Goal: Information Seeking & Learning: Learn about a topic

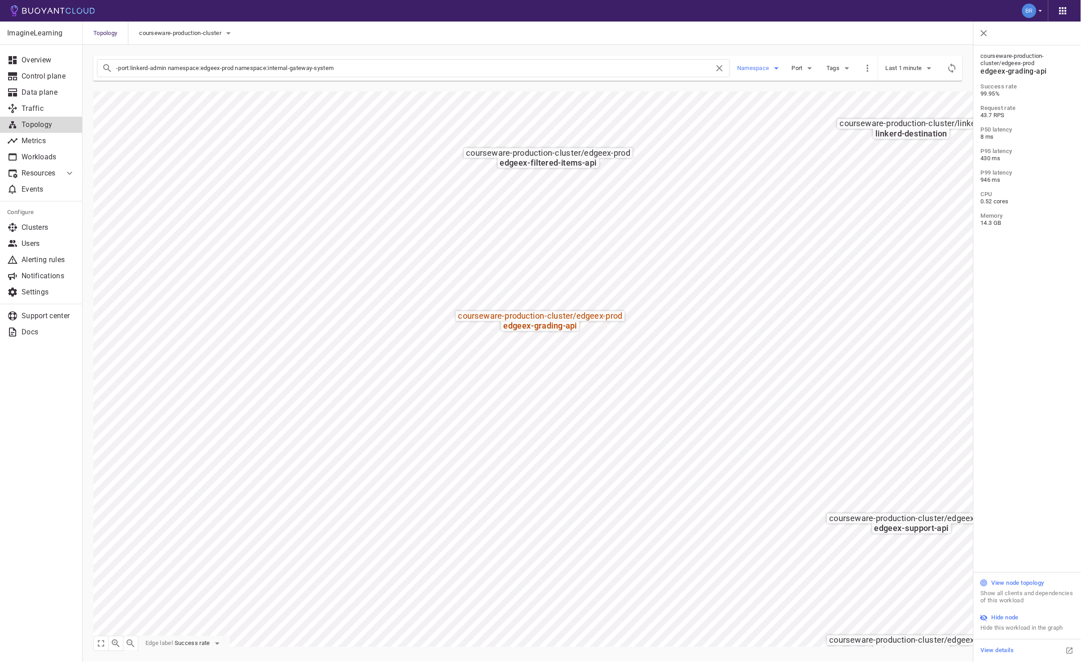
click at [756, 72] on button "Namespace" at bounding box center [759, 68] width 45 height 13
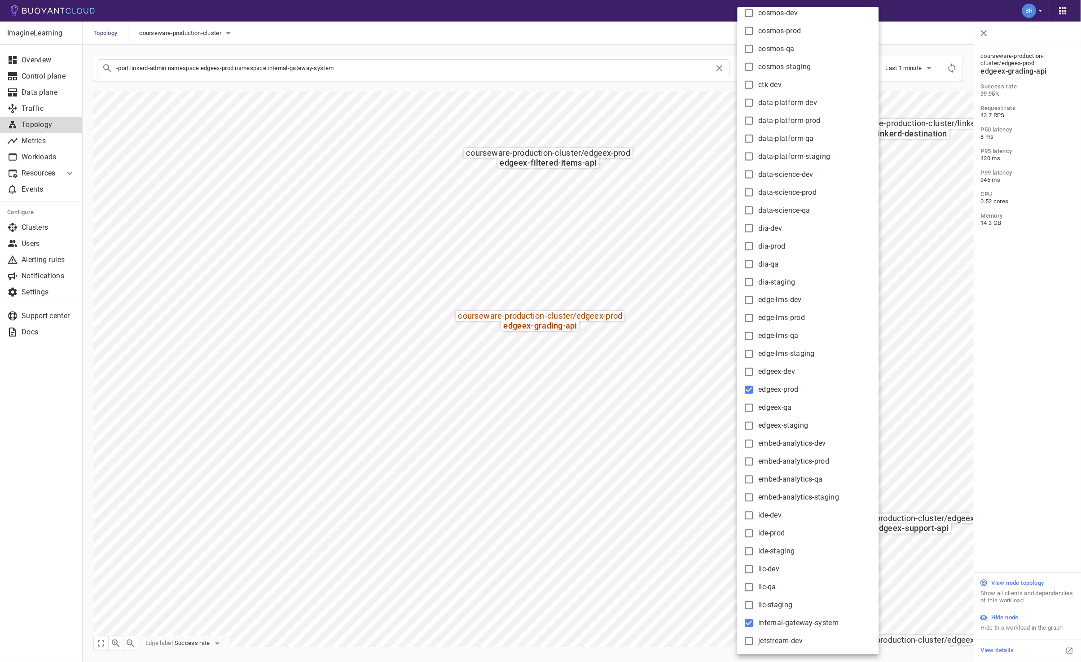
scroll to position [320, 0]
click at [770, 616] on span "internal-gateway-system" at bounding box center [799, 619] width 80 height 9
click at [755, 616] on input "internal-gateway-system" at bounding box center [749, 619] width 11 height 11
checkbox input "false"
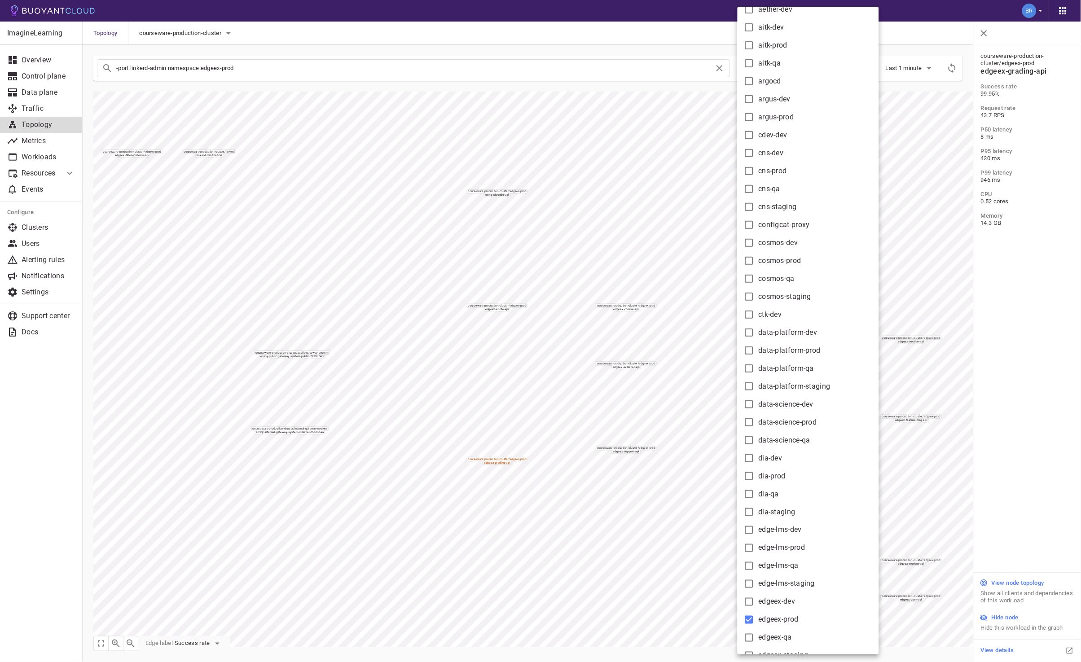
scroll to position [84, 0]
click at [484, 541] on div at bounding box center [540, 331] width 1081 height 662
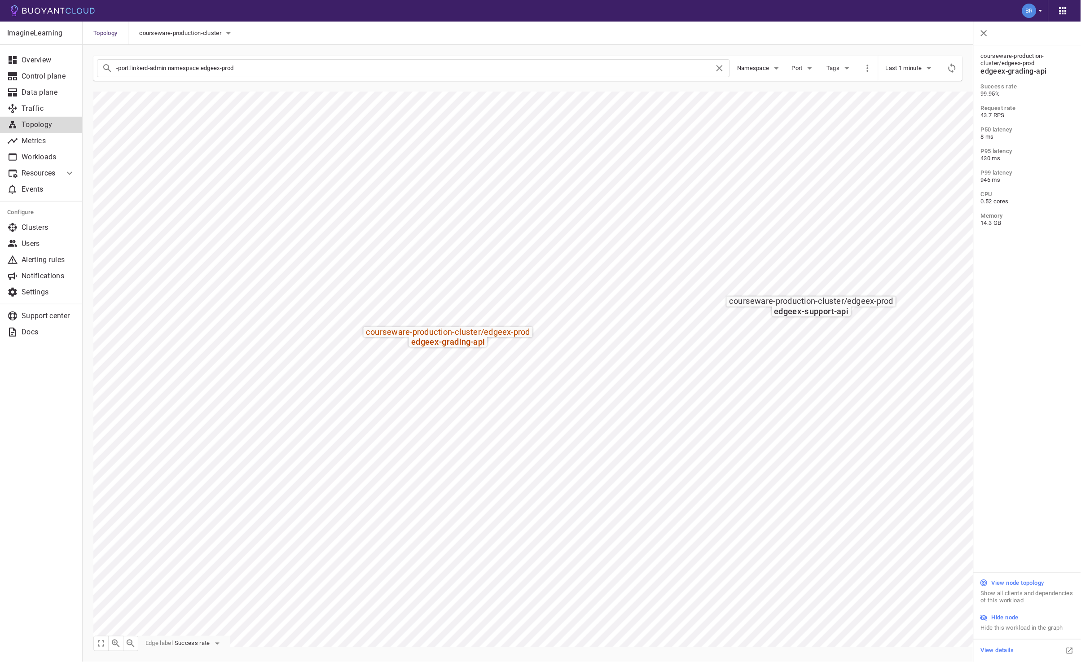
click at [821, 65] on div "Tags" at bounding box center [836, 64] width 36 height 21
click at [826, 66] on button "Tags" at bounding box center [839, 68] width 29 height 13
click at [826, 66] on div "There aren't any tags defined. View docs" at bounding box center [867, 86] width 90 height 56
click at [805, 69] on div at bounding box center [540, 331] width 1081 height 662
click at [804, 68] on span "Port" at bounding box center [798, 68] width 13 height 7
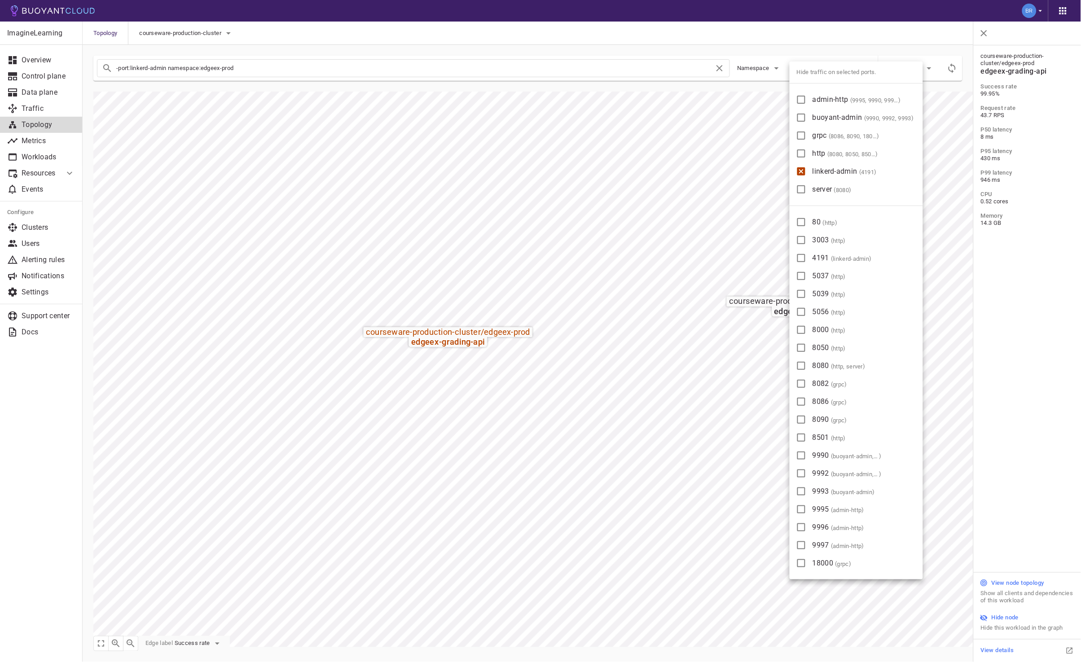
click at [804, 68] on span "Hide traffic on selected ports." at bounding box center [856, 73] width 133 height 22
click at [388, 459] on div at bounding box center [540, 331] width 1081 height 662
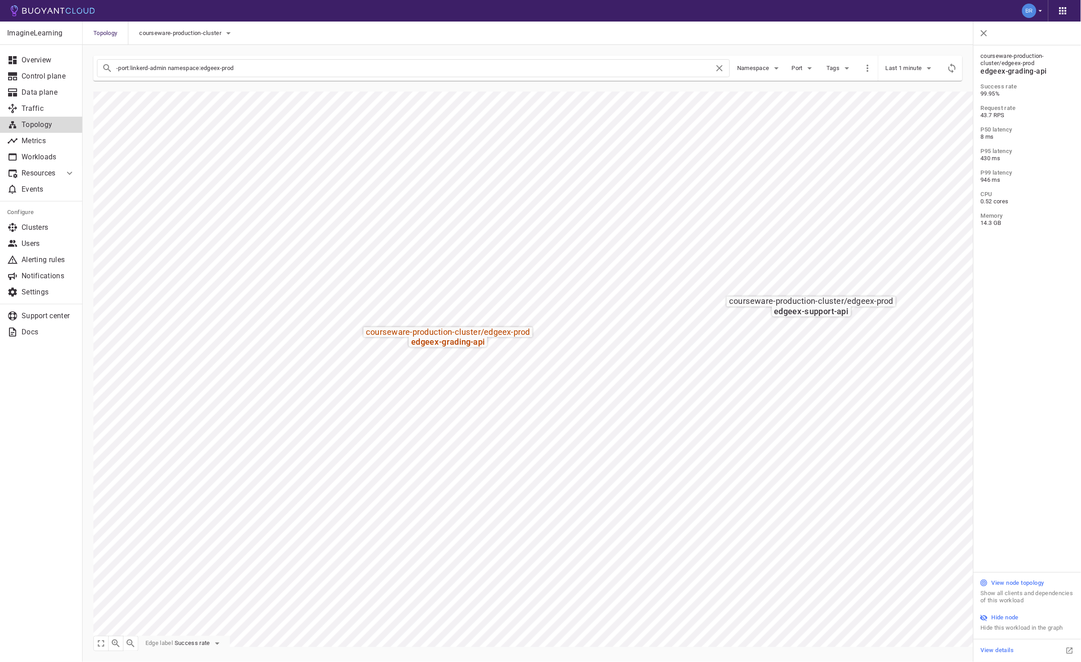
click at [1013, 585] on h5 "View node topology" at bounding box center [1018, 583] width 53 height 7
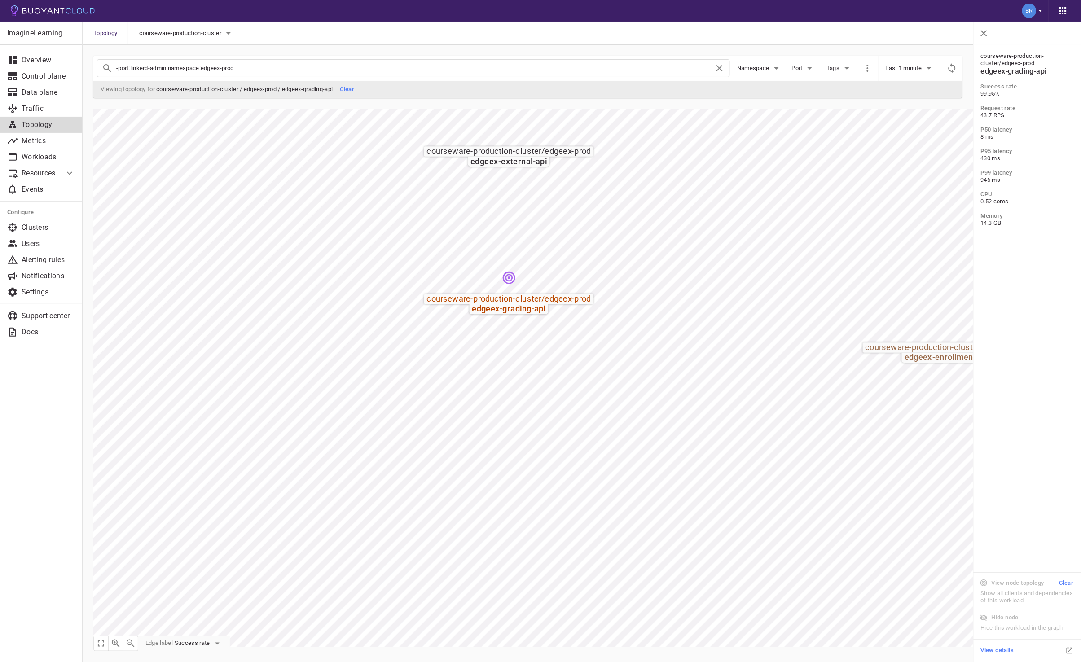
click at [396, 70] on input "-port:linkerd-admin namespace:edgeex-prod" at bounding box center [415, 68] width 598 height 13
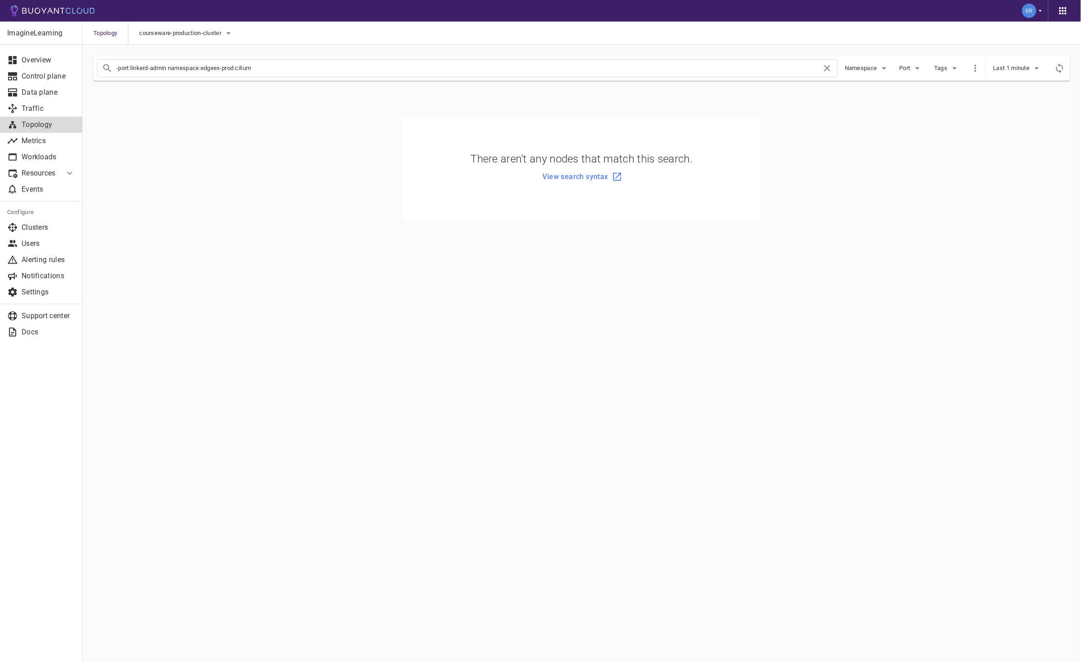
click at [396, 70] on input "-port:linkerd-admin namespace:edgeex-prod cilium" at bounding box center [469, 68] width 706 height 13
type input "cilium"
checkbox input "false"
type input "cilium"
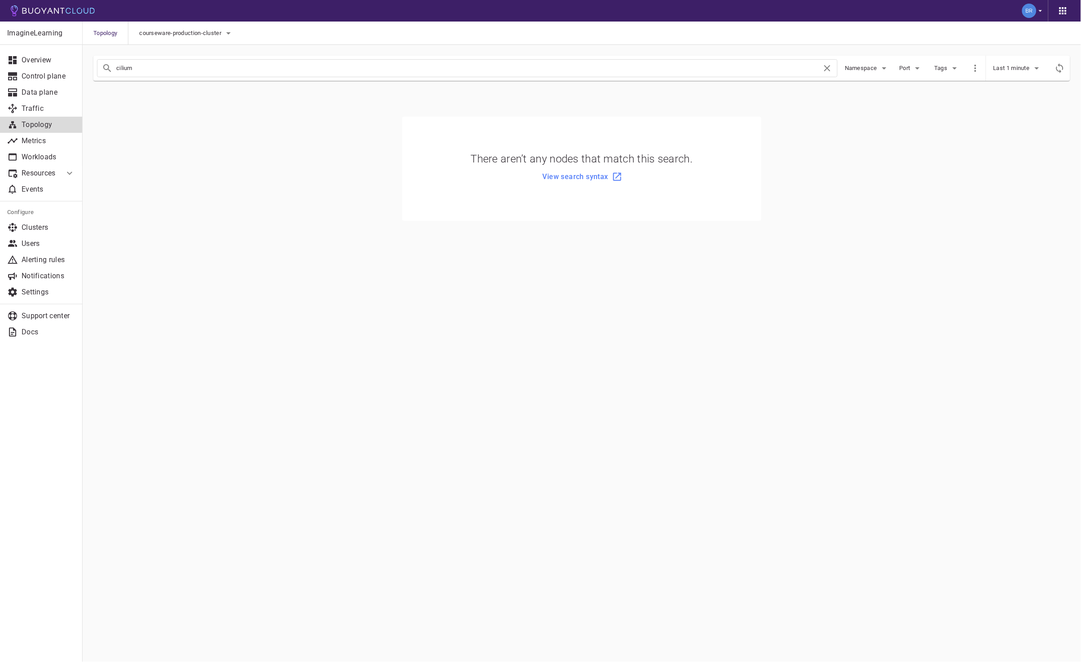
click at [396, 70] on input "cilium" at bounding box center [469, 68] width 706 height 13
click at [872, 67] on span "Namespace" at bounding box center [862, 68] width 34 height 7
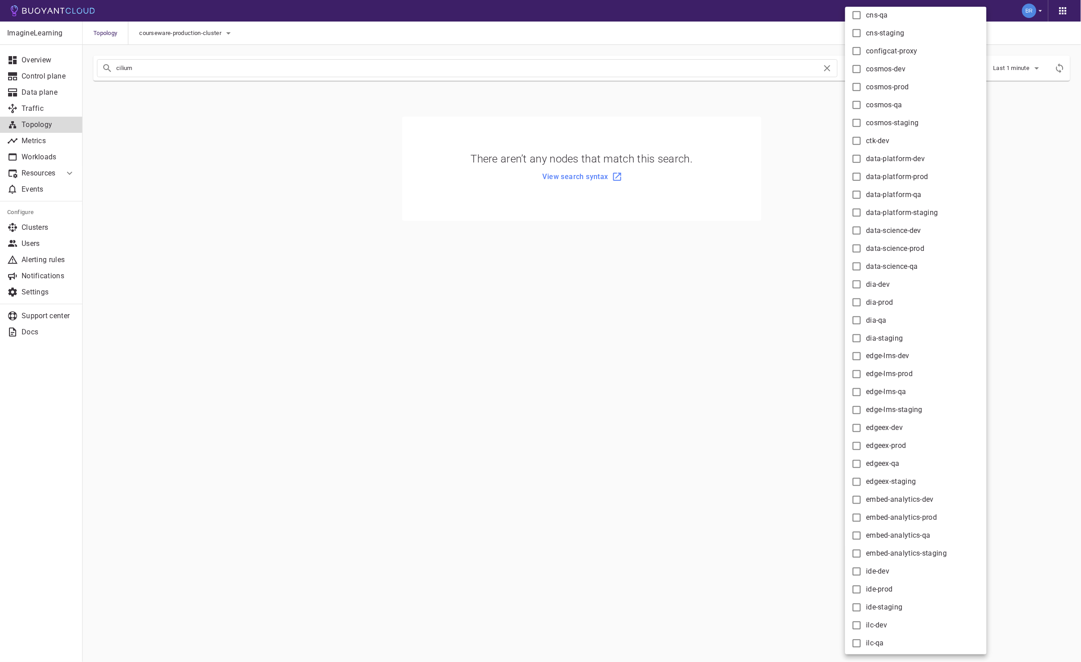
scroll to position [562, 0]
click at [648, 296] on div at bounding box center [540, 331] width 1081 height 662
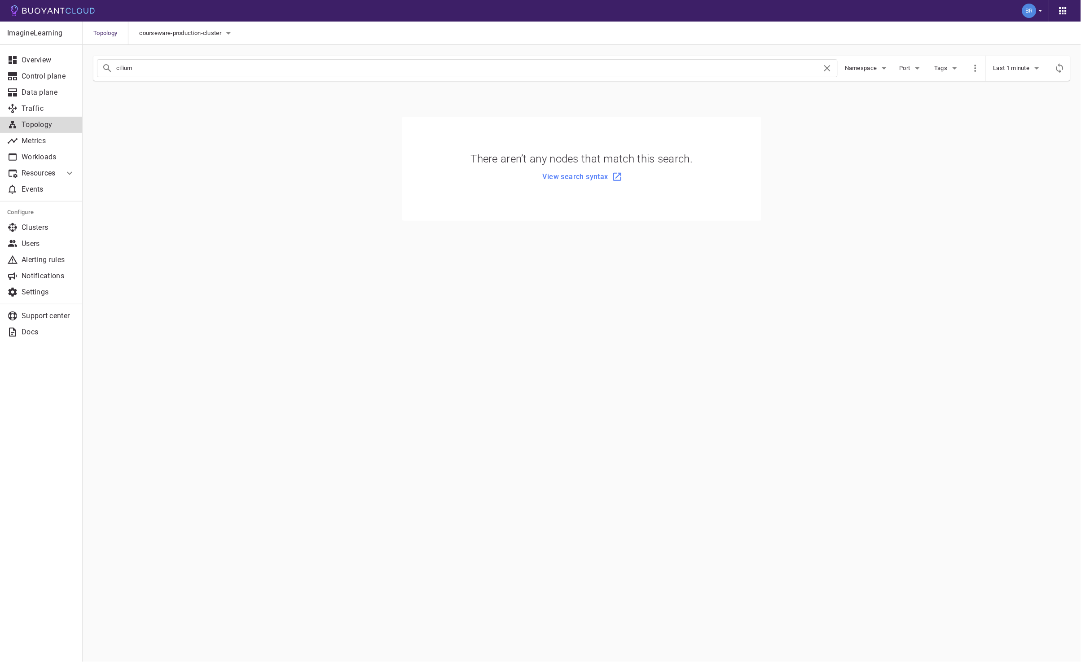
click at [414, 71] on input "cilium" at bounding box center [469, 68] width 706 height 13
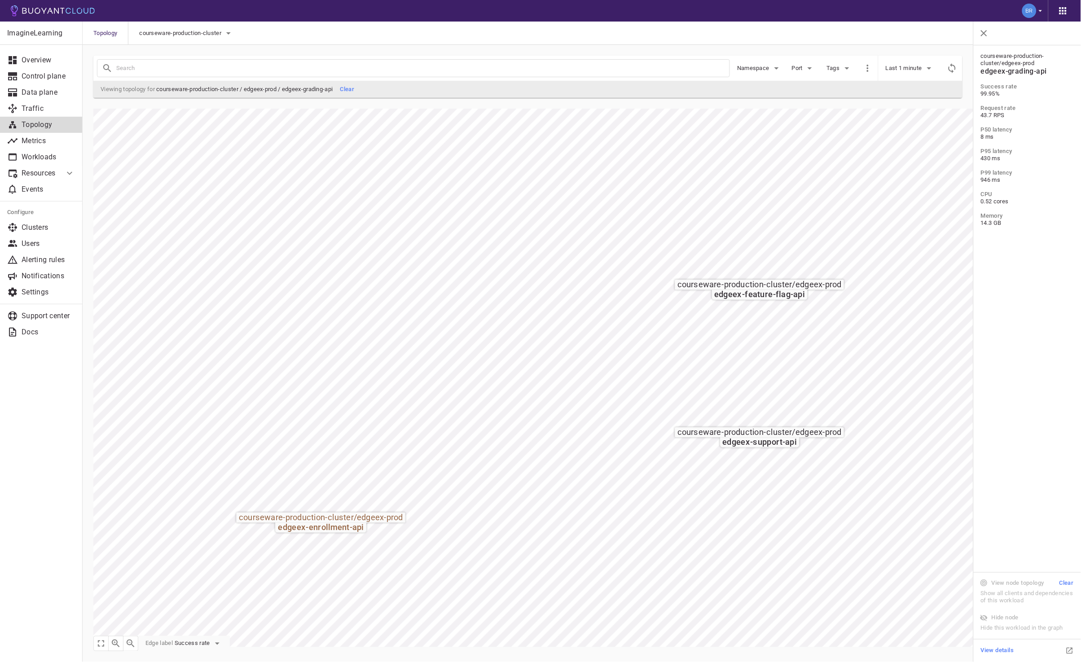
click at [1002, 652] on h5 "View details" at bounding box center [997, 650] width 33 height 7
click at [757, 65] on span "Namespace" at bounding box center [754, 68] width 34 height 7
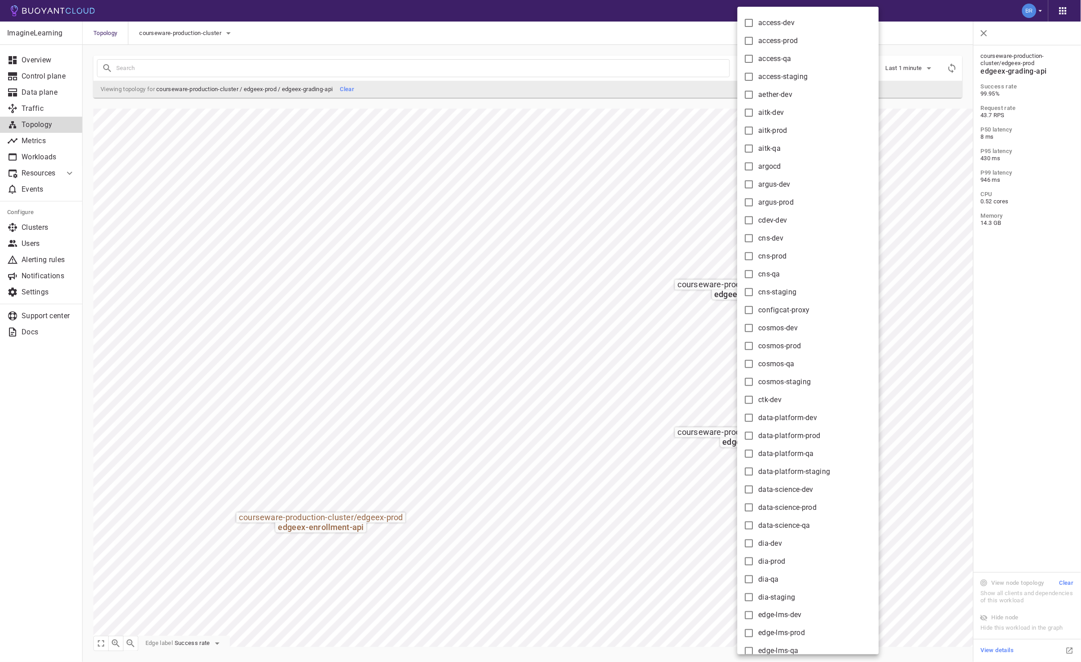
click at [399, 31] on div at bounding box center [540, 331] width 1081 height 662
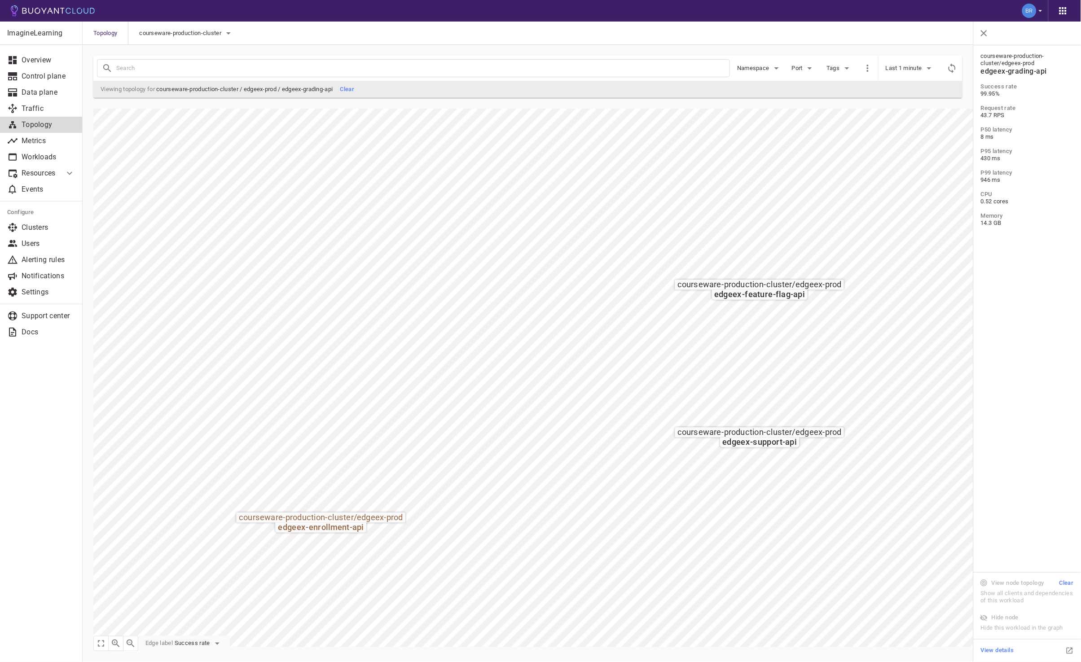
click at [610, 64] on input "text" at bounding box center [422, 68] width 613 height 13
click at [766, 66] on span "Namespace" at bounding box center [754, 68] width 34 height 7
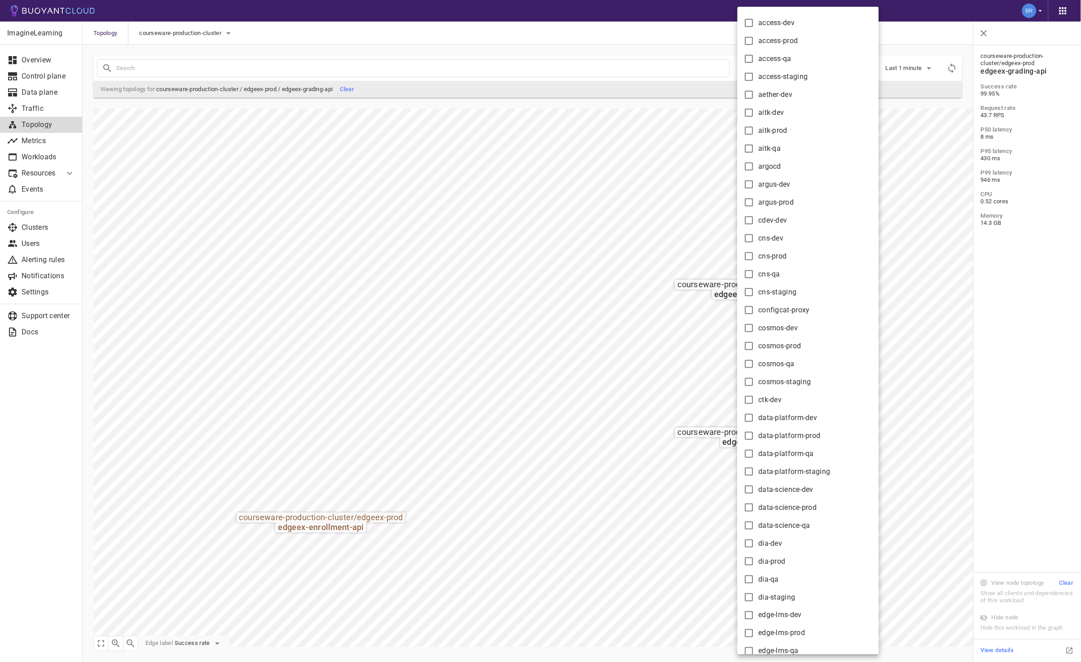
drag, startPoint x: 526, startPoint y: 42, endPoint x: 603, endPoint y: 45, distance: 76.8
click at [526, 43] on div at bounding box center [540, 331] width 1081 height 662
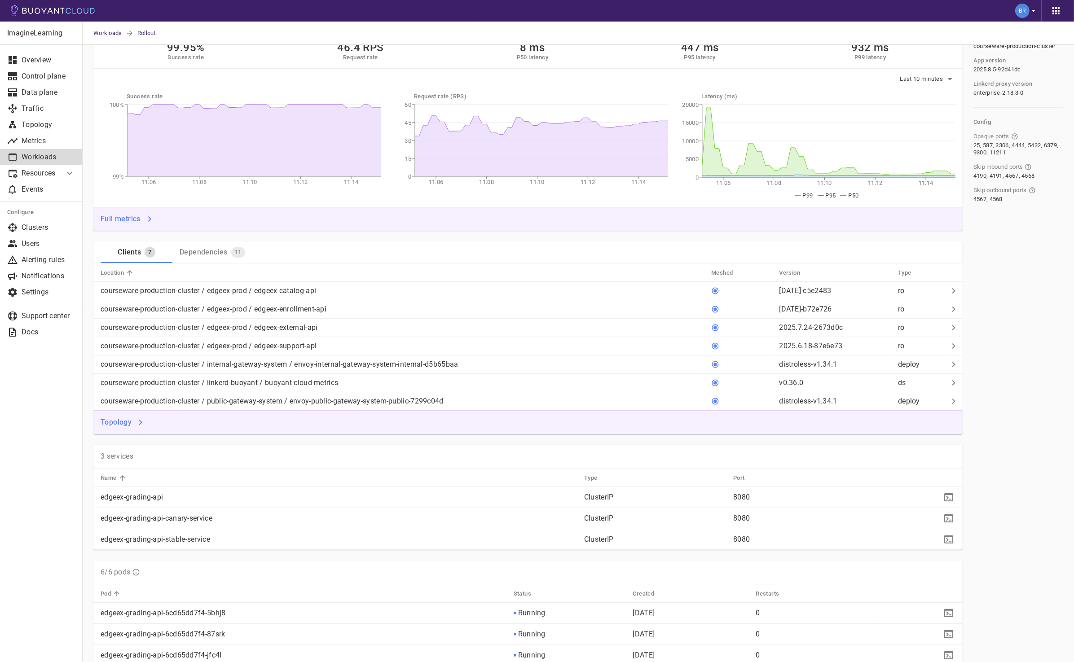
scroll to position [124, 0]
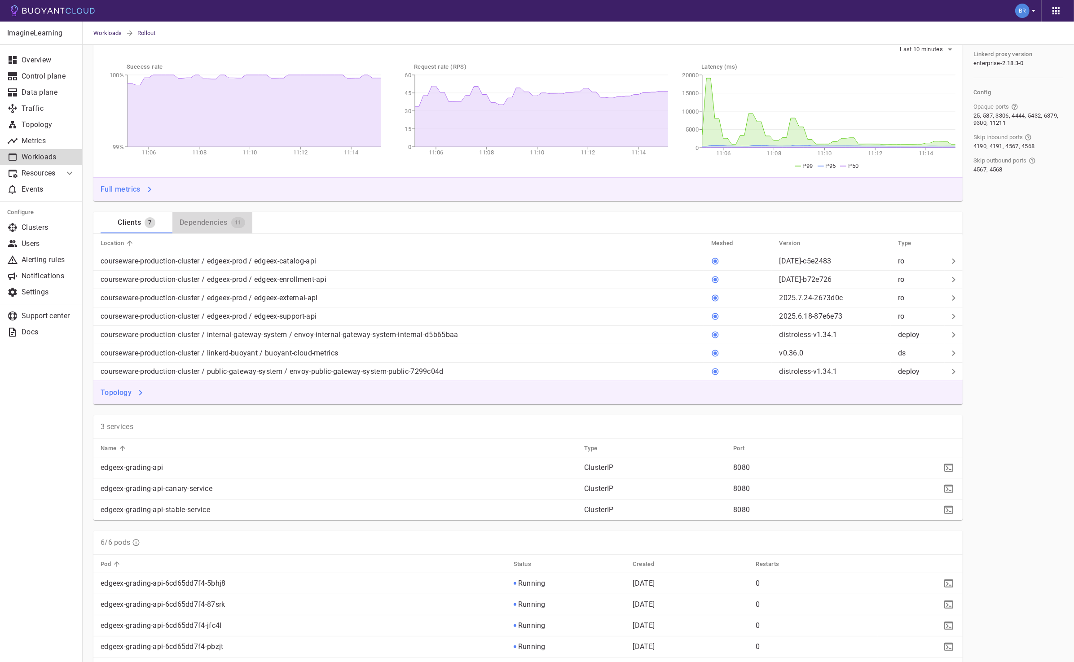
click at [225, 221] on div "Dependencies" at bounding box center [202, 221] width 52 height 13
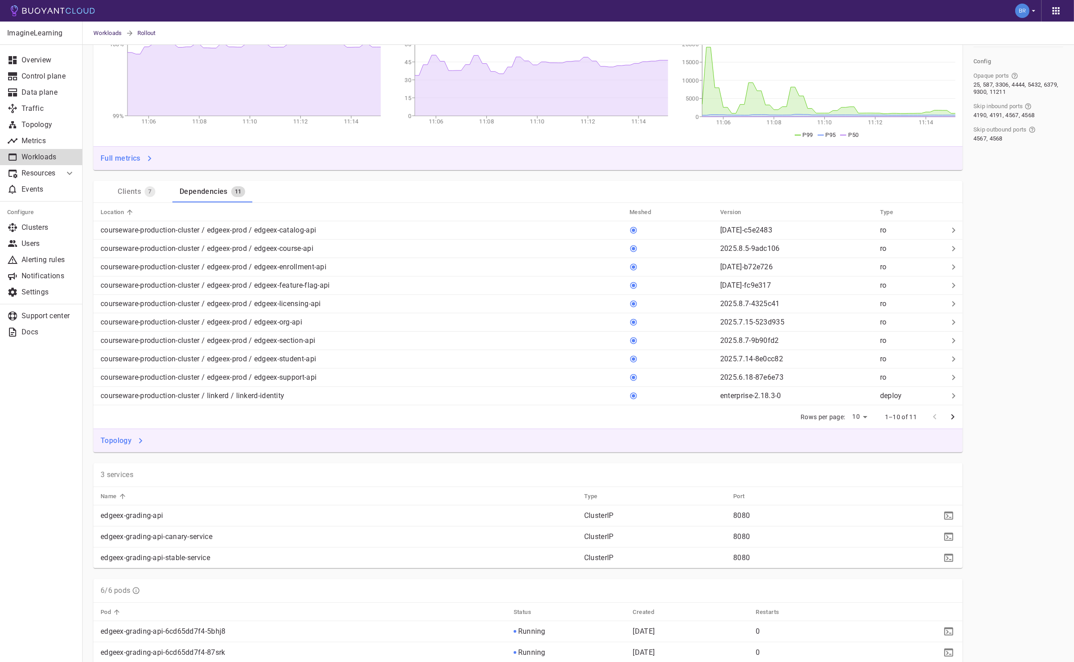
scroll to position [132, 0]
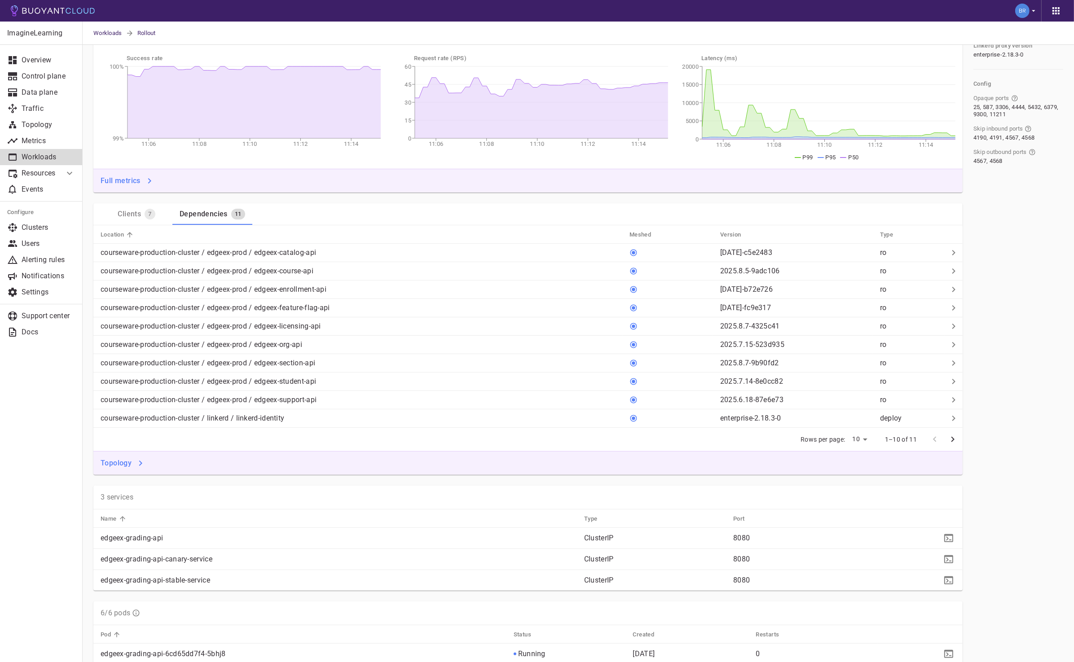
click at [956, 438] on icon "next page" at bounding box center [952, 439] width 11 height 11
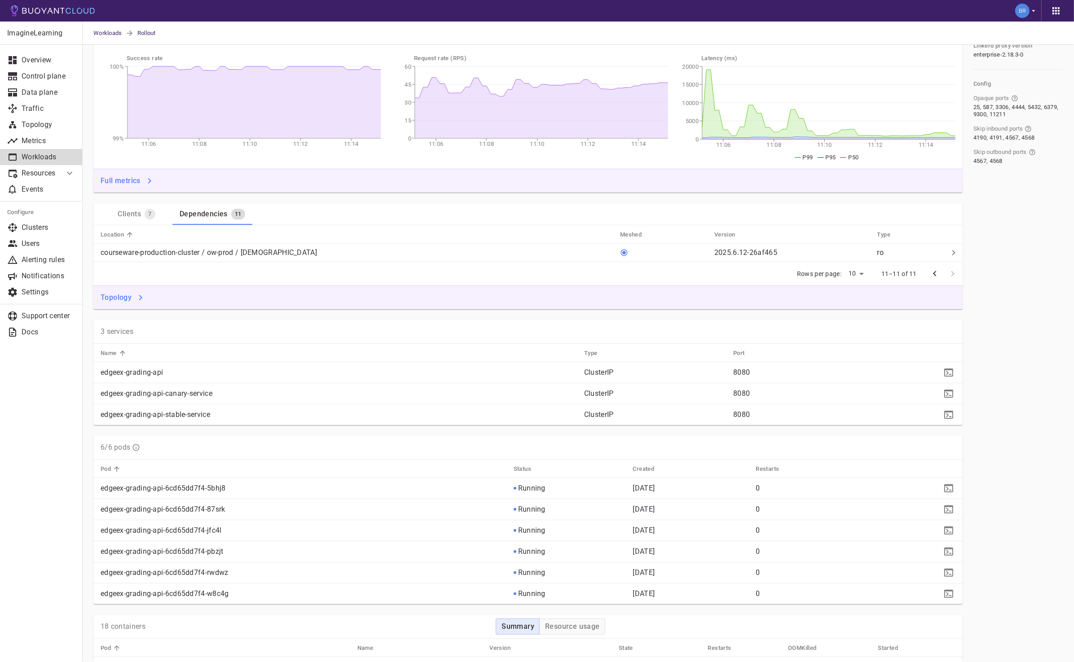
click at [47, 405] on div "ImagineLearning Overview Control plane Data plane Traffic Topology Metrics Work…" at bounding box center [41, 342] width 82 height 641
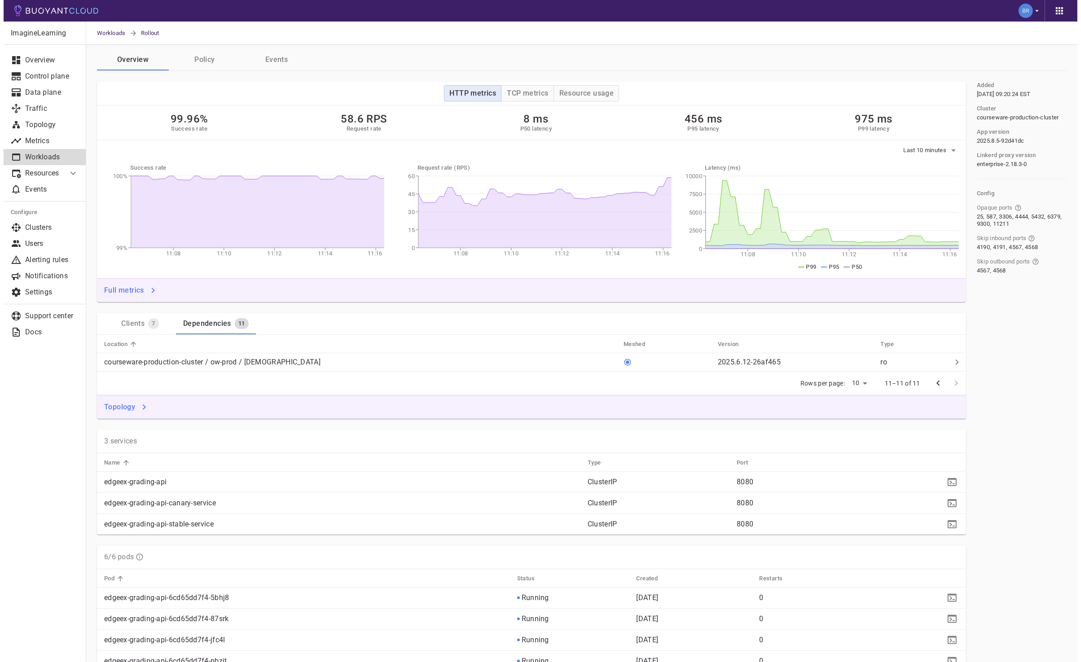
scroll to position [0, 0]
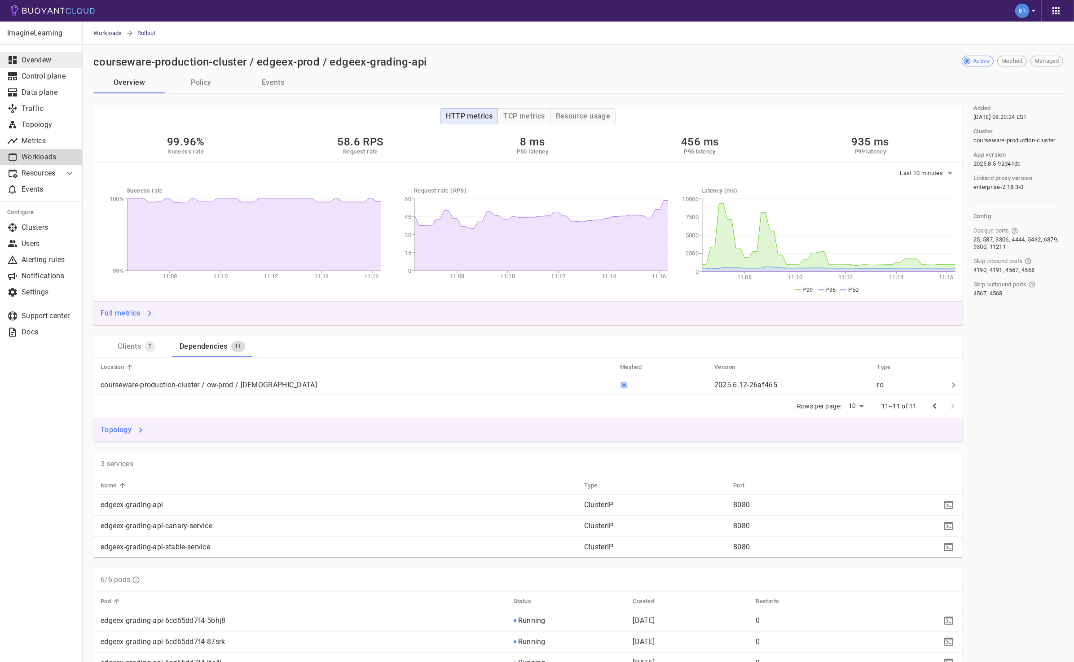
click at [41, 62] on p "Overview" at bounding box center [48, 60] width 53 height 9
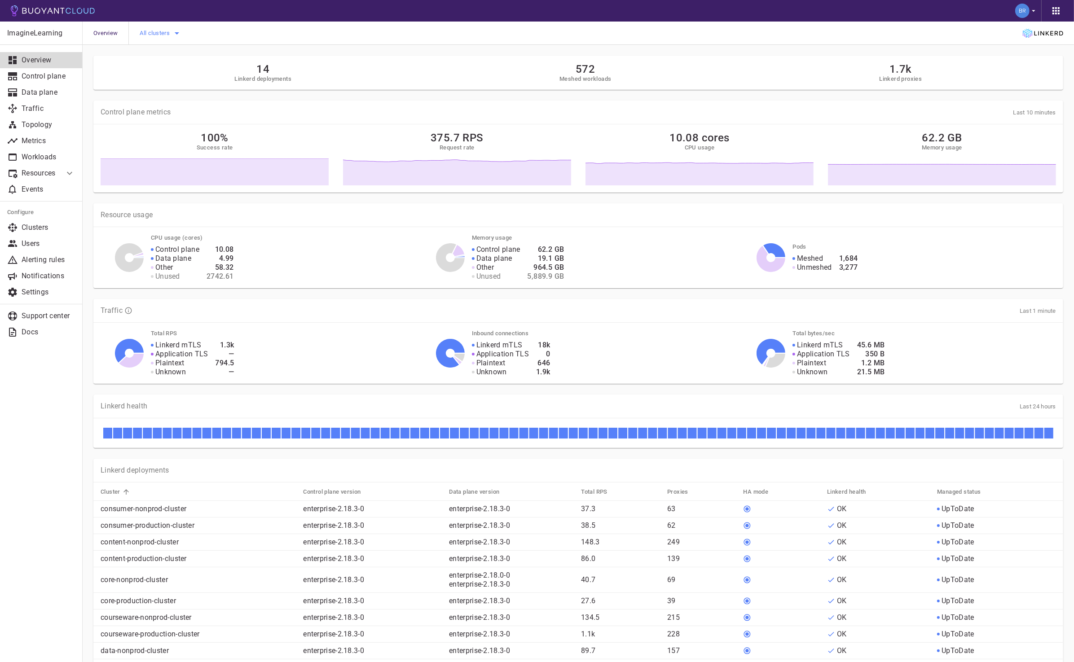
click at [180, 35] on icon "button" at bounding box center [177, 33] width 11 height 11
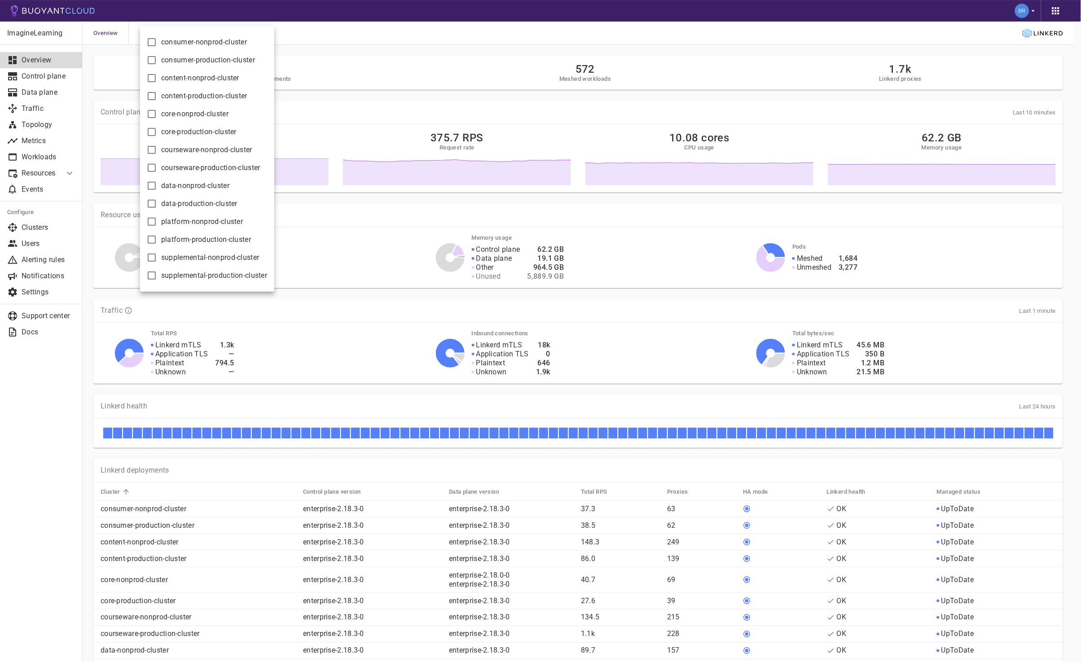
click at [228, 172] on span "courseware-production-cluster" at bounding box center [210, 167] width 99 height 9
click at [157, 172] on input "courseware-production-cluster" at bounding box center [151, 168] width 11 height 11
checkbox input "true"
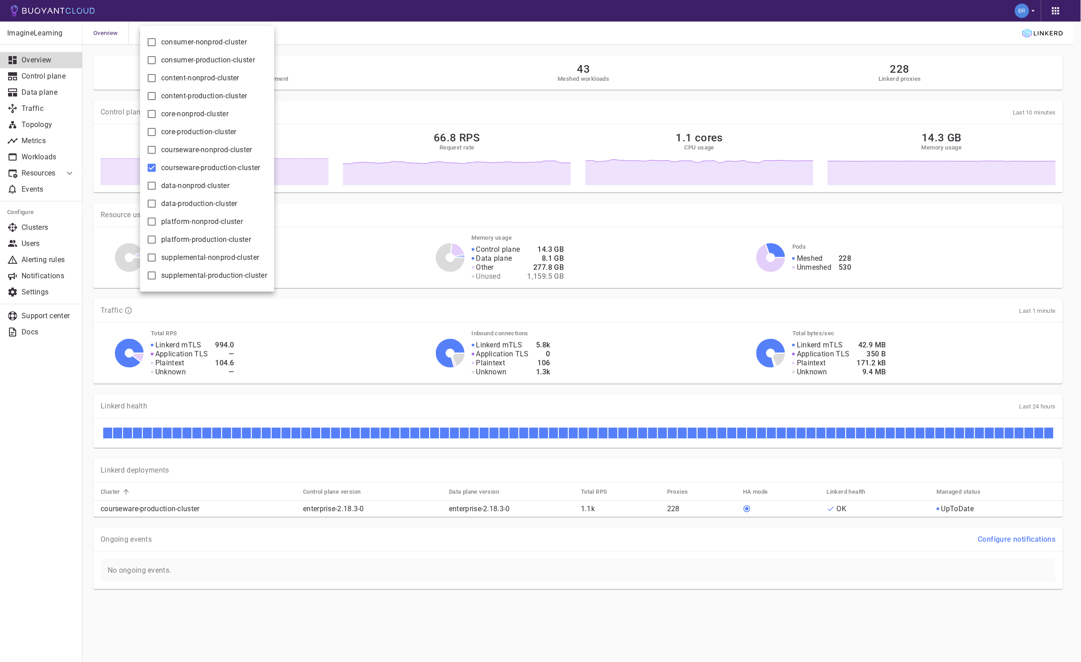
click at [445, 57] on div at bounding box center [540, 331] width 1081 height 662
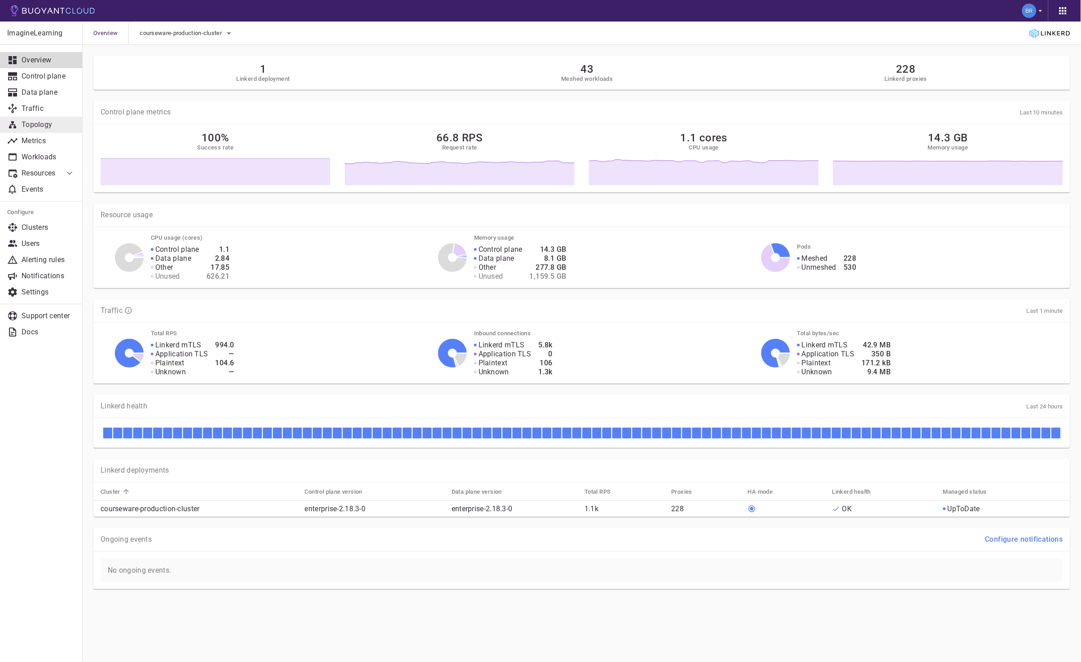
click at [48, 128] on p "Topology" at bounding box center [48, 124] width 53 height 9
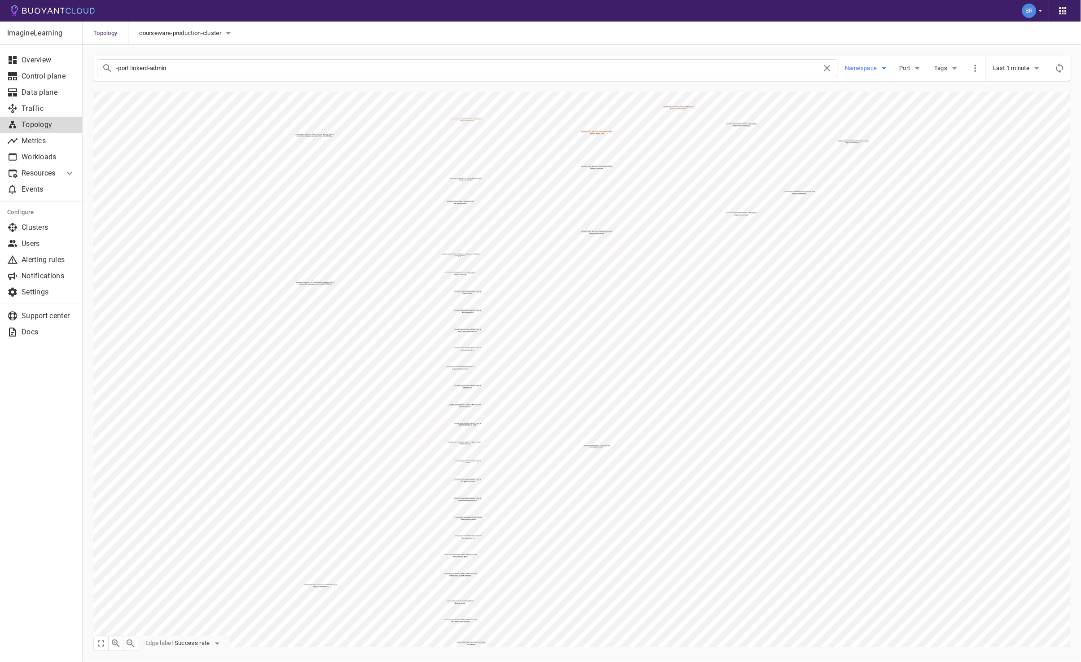
click at [886, 64] on icon "button" at bounding box center [884, 68] width 11 height 11
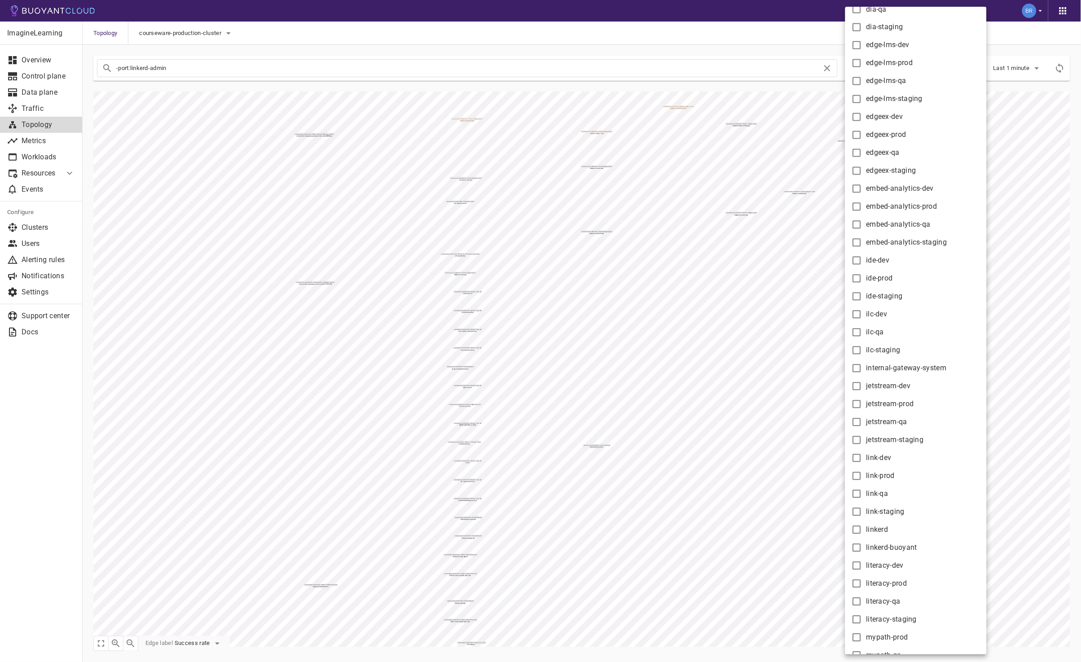
scroll to position [496, 0]
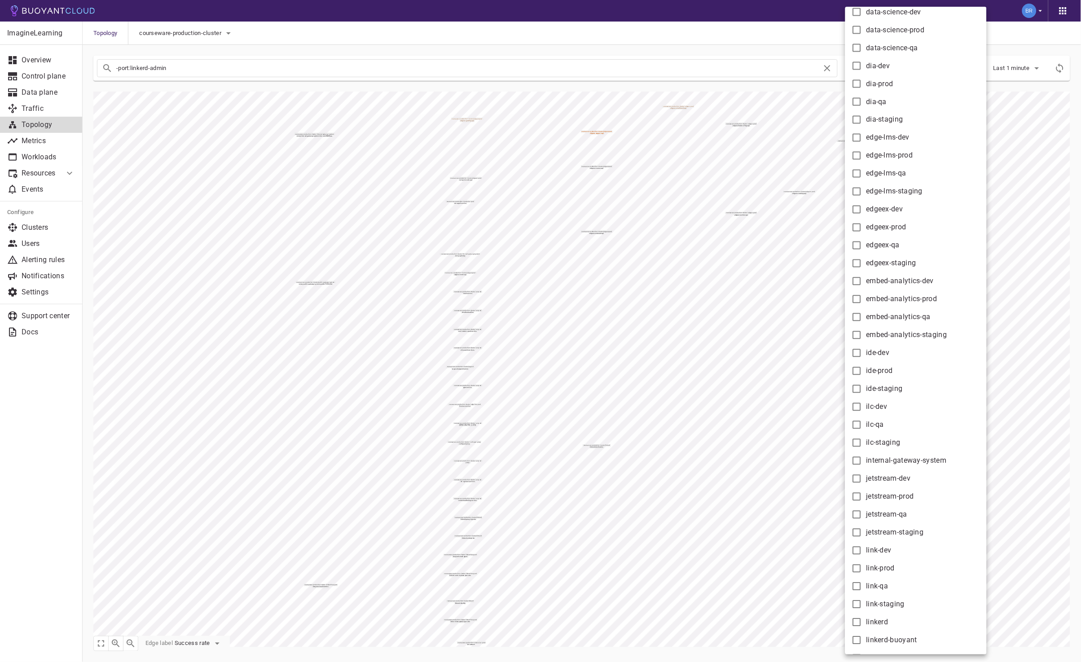
click at [875, 230] on span "edgeex-prod" at bounding box center [887, 227] width 40 height 9
click at [863, 230] on input "edgeex-prod" at bounding box center [857, 227] width 11 height 11
checkbox input "true"
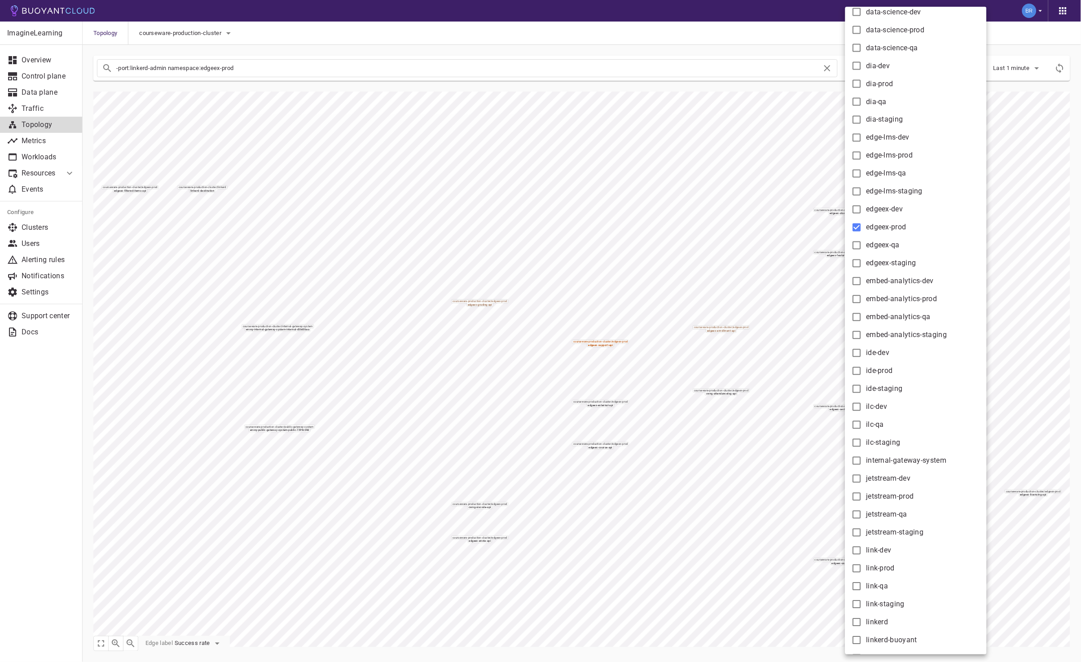
click at [381, 44] on div at bounding box center [540, 331] width 1081 height 662
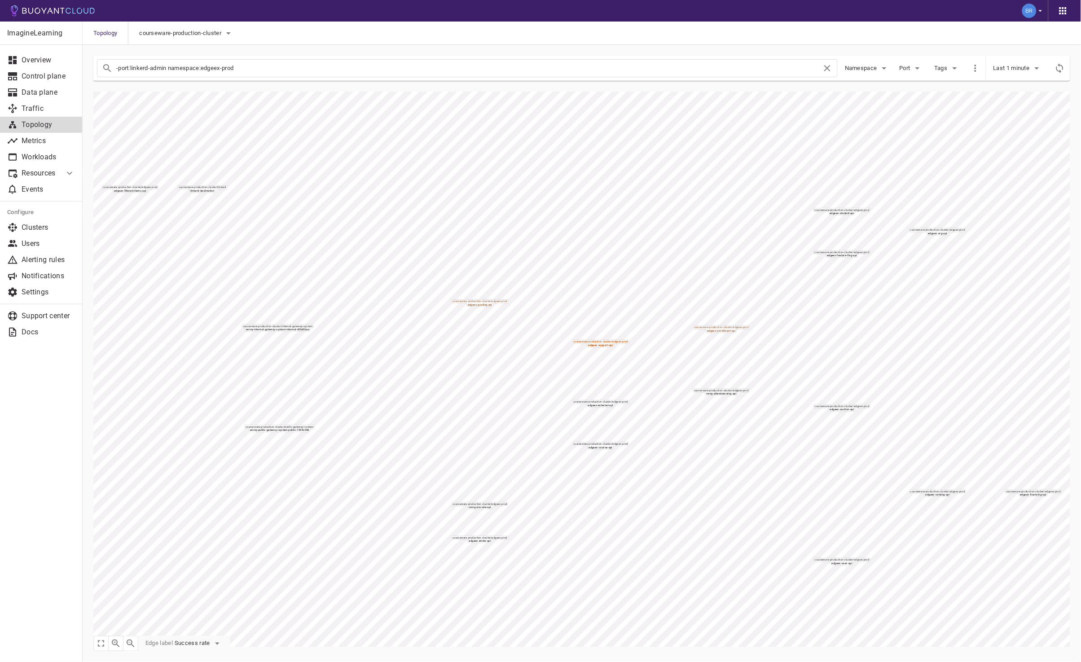
drag, startPoint x: 203, startPoint y: 68, endPoint x: 307, endPoint y: 69, distance: 103.7
click at [307, 69] on input "-port:linkerd-admin namespace:edgeex-prod" at bounding box center [469, 68] width 706 height 13
type input "-port:linkerd-admin namespace:kube-system"
checkbox input "false"
type input "-port:linkerd-admin namespace:kube-system"
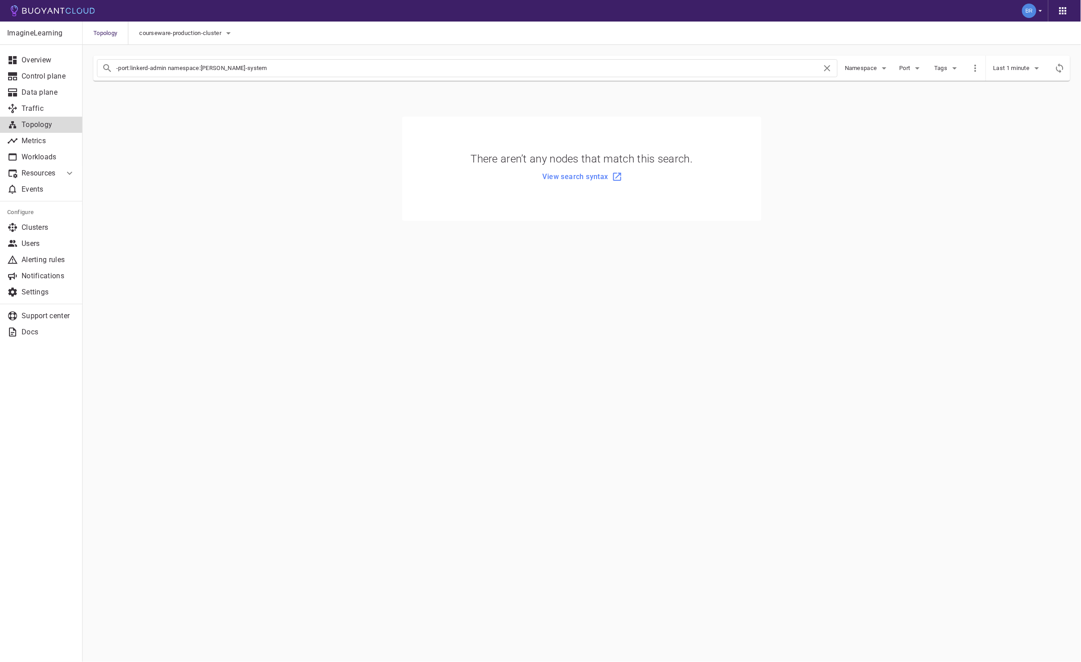
click at [49, 172] on p "Resources" at bounding box center [39, 173] width 35 height 9
click at [32, 190] on span "Managed Linkerd" at bounding box center [41, 192] width 68 height 7
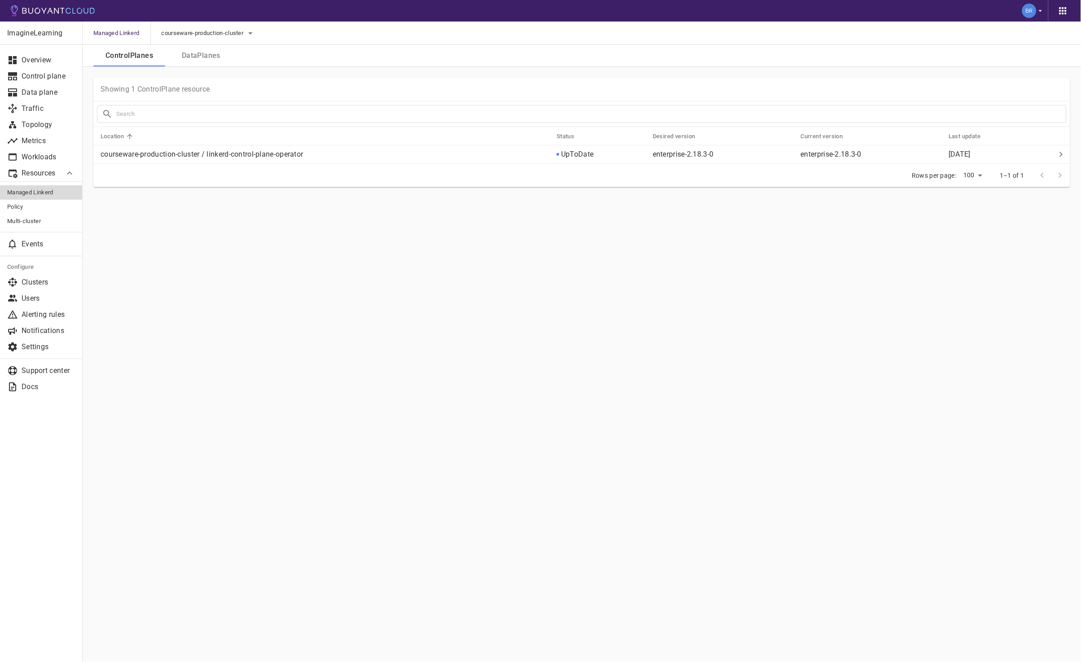
click at [208, 59] on button "DataPlanes" at bounding box center [201, 56] width 72 height 22
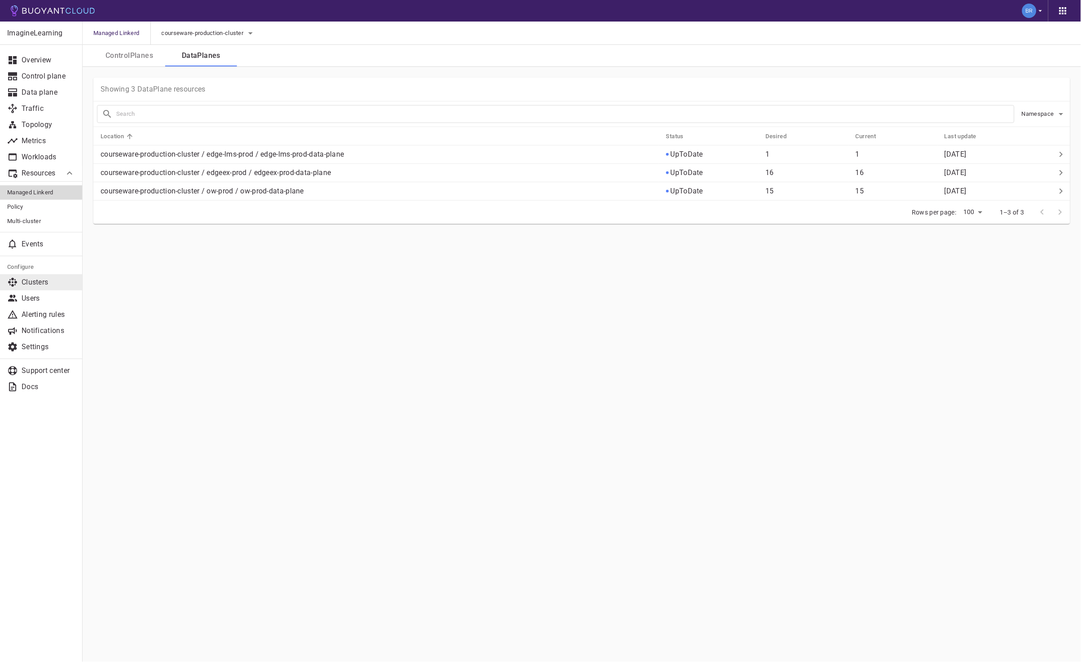
click at [43, 278] on p "Clusters" at bounding box center [48, 282] width 53 height 9
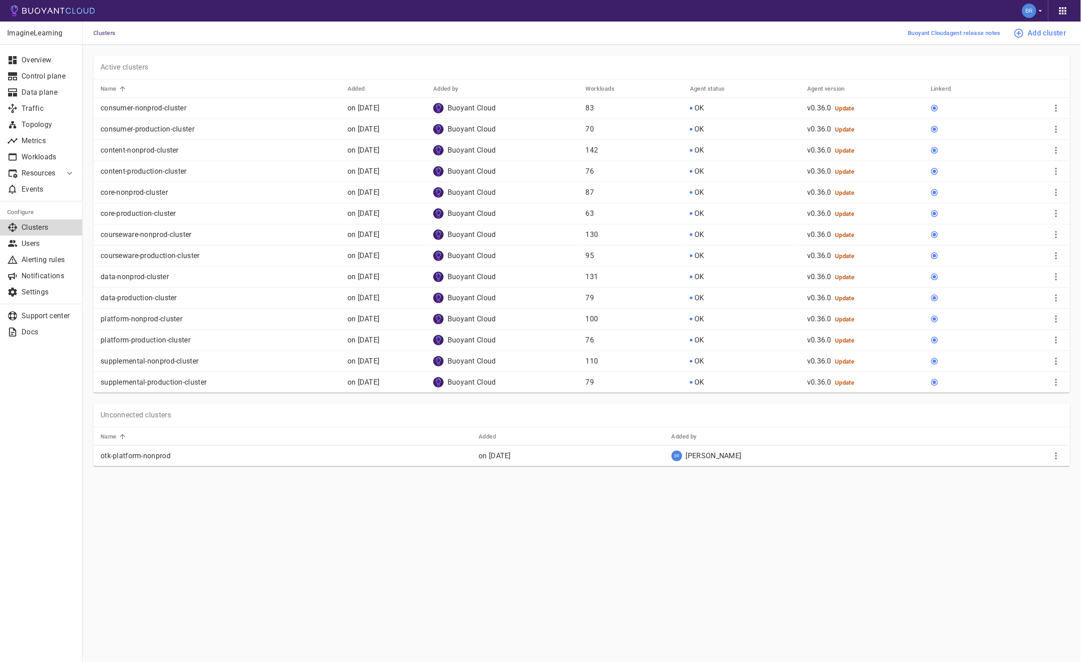
drag, startPoint x: 30, startPoint y: 386, endPoint x: 106, endPoint y: 386, distance: 75.4
click at [30, 386] on div "ImagineLearning Overview Control plane Data plane Traffic Topology Metrics Work…" at bounding box center [41, 342] width 82 height 641
click at [161, 255] on p "courseware-production-cluster" at bounding box center [221, 255] width 240 height 9
click at [1057, 255] on icon "More" at bounding box center [1056, 256] width 11 height 11
click at [40, 365] on div at bounding box center [540, 331] width 1081 height 662
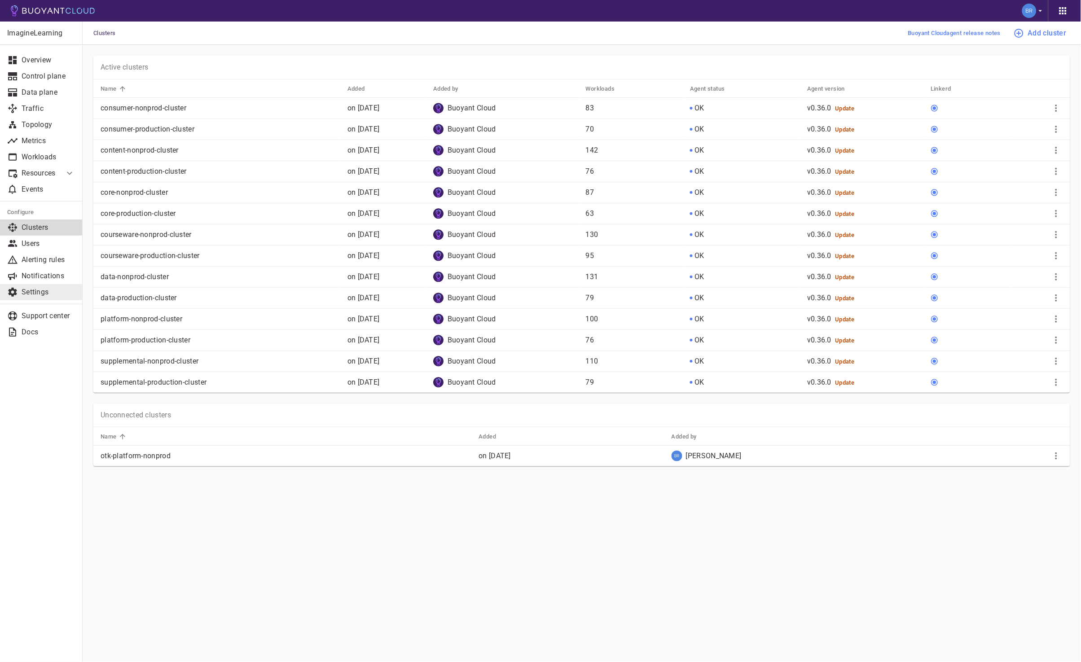
click at [26, 292] on p "Settings" at bounding box center [48, 292] width 53 height 9
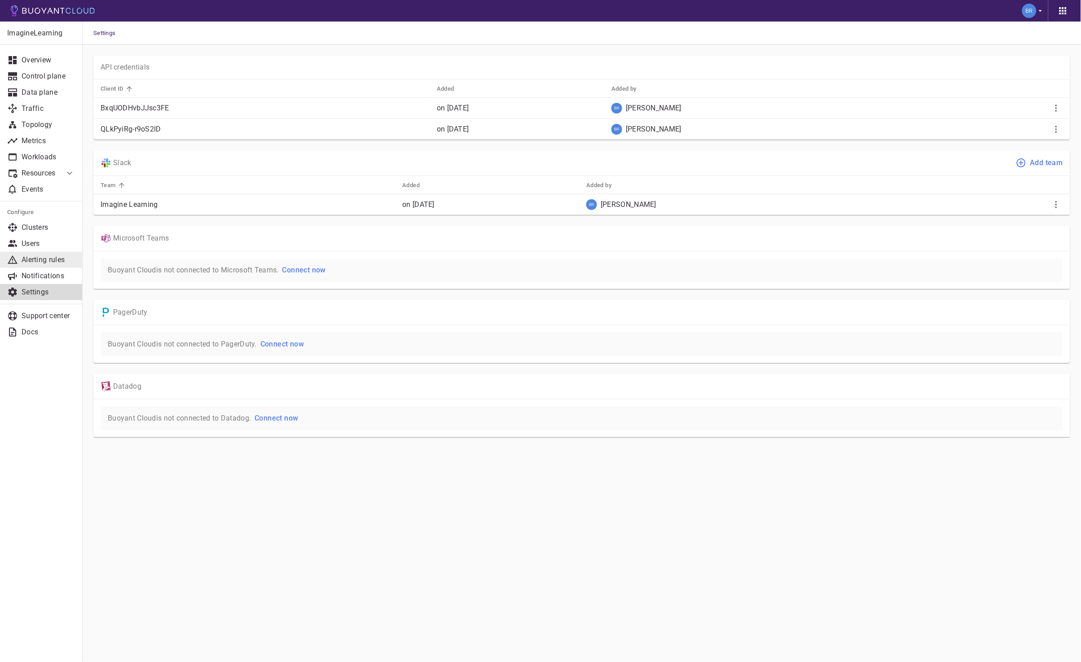
click at [40, 259] on p "Alerting rules" at bounding box center [48, 259] width 53 height 9
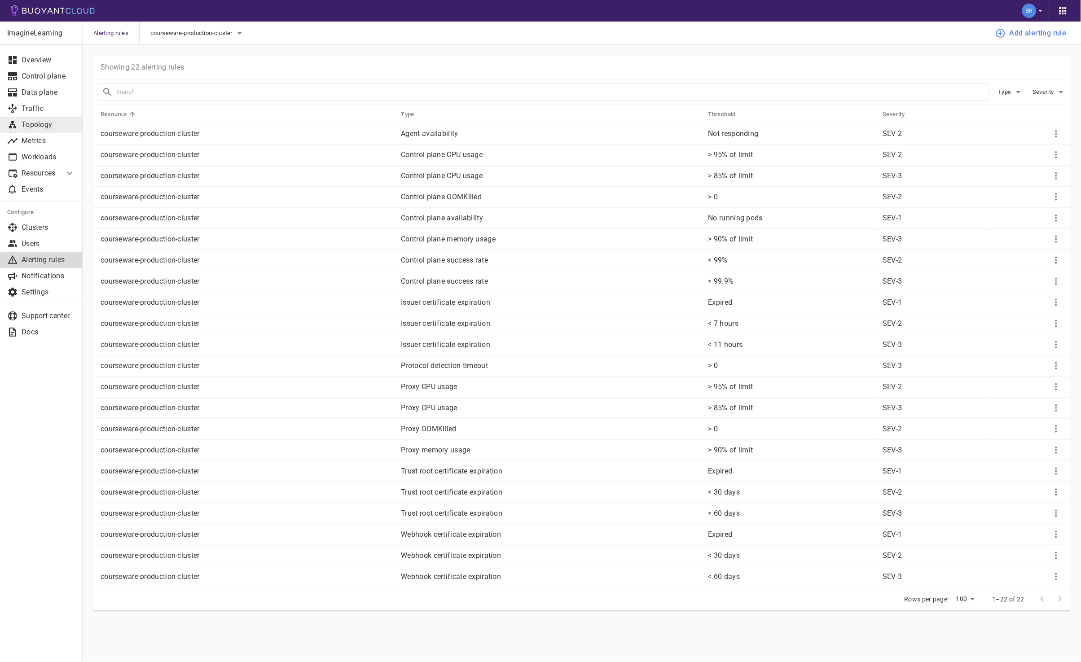
click at [37, 117] on link "Topology" at bounding box center [41, 125] width 82 height 16
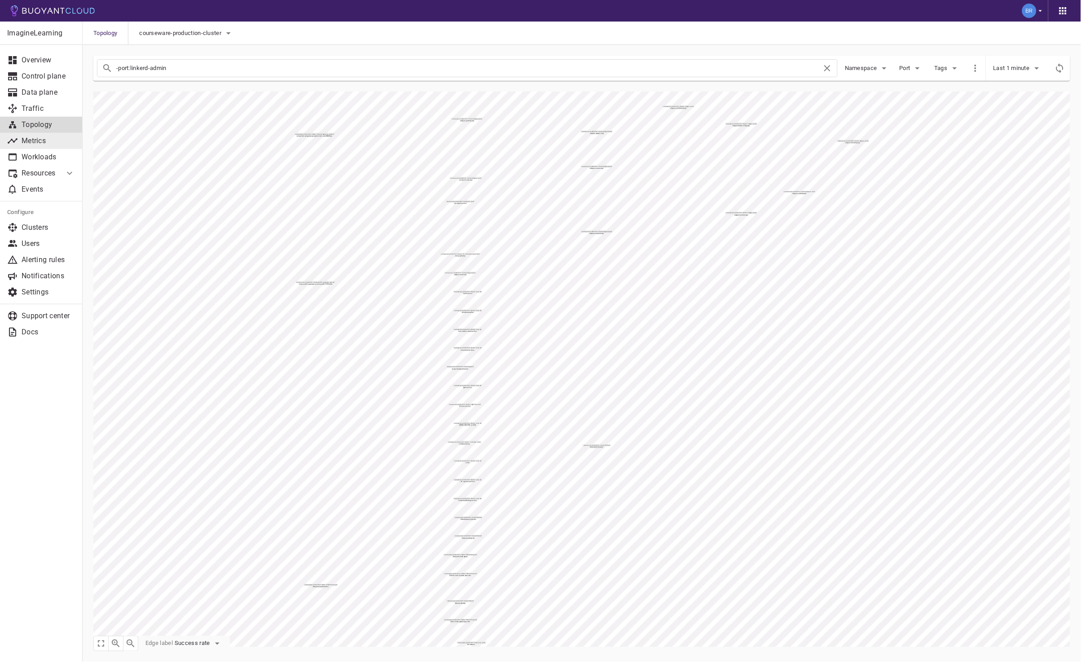
click at [44, 136] on link "Metrics" at bounding box center [41, 141] width 82 height 16
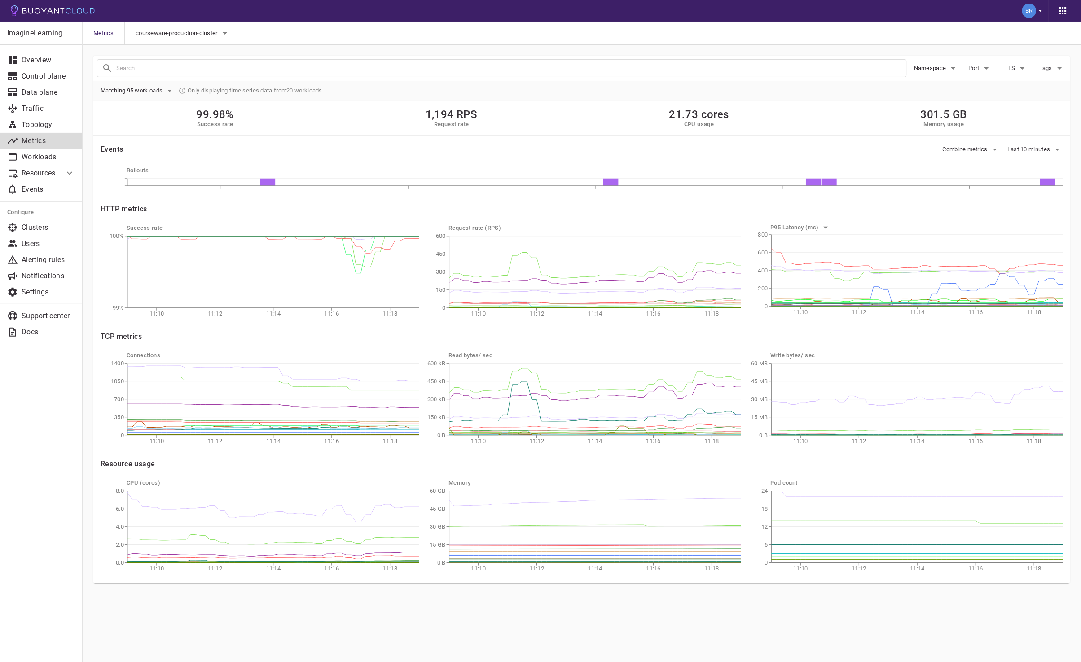
drag, startPoint x: 35, startPoint y: 437, endPoint x: 55, endPoint y: 434, distance: 20.0
click at [35, 437] on div "ImagineLearning Overview Control plane Data plane Traffic Topology Metrics Work…" at bounding box center [41, 342] width 82 height 641
